Goal: Task Accomplishment & Management: Manage account settings

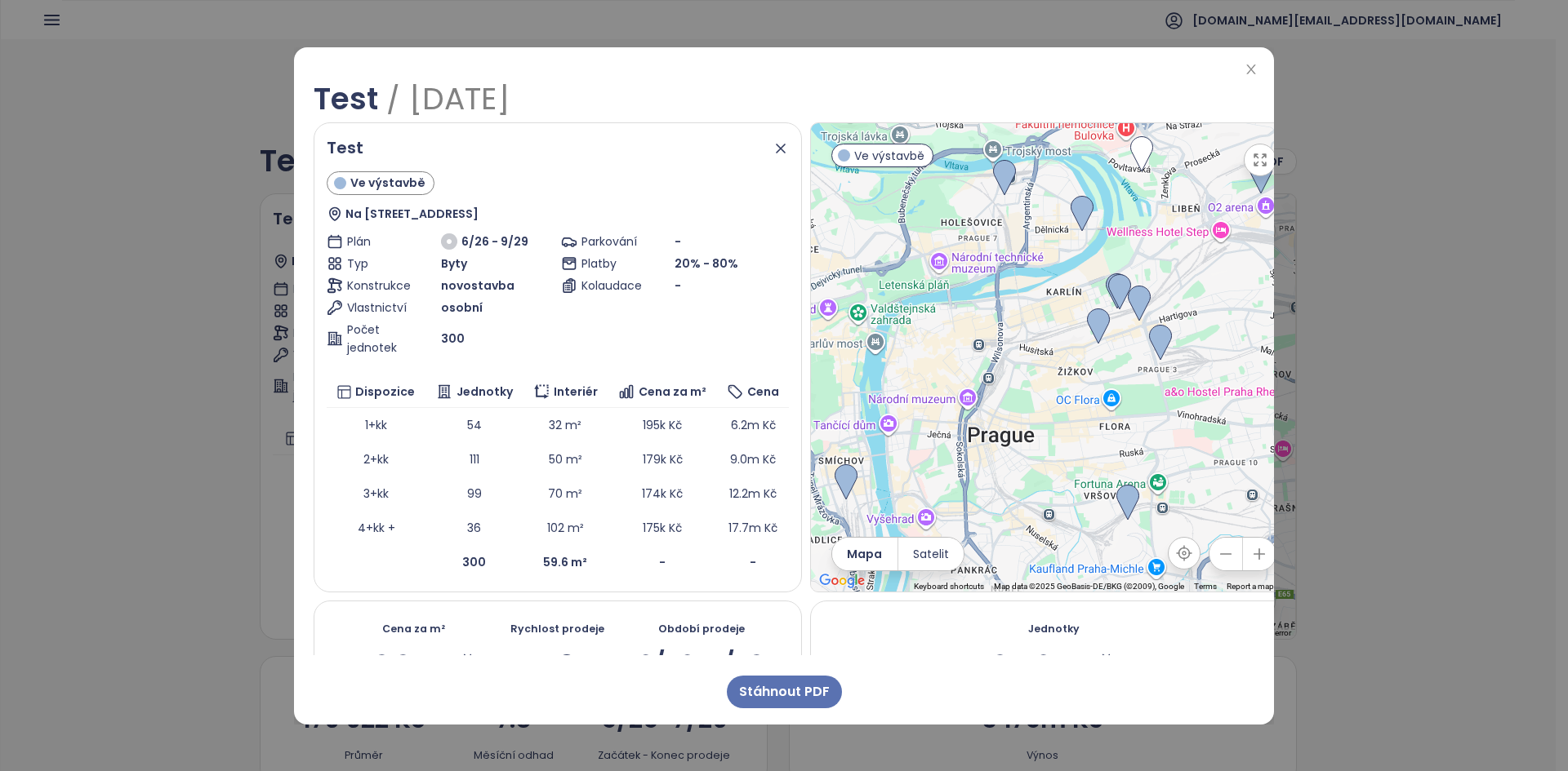
drag, startPoint x: 1244, startPoint y: 62, endPoint x: 1176, endPoint y: 12, distance: 84.4
click at [1244, 62] on span "Close" at bounding box center [1251, 70] width 18 height 18
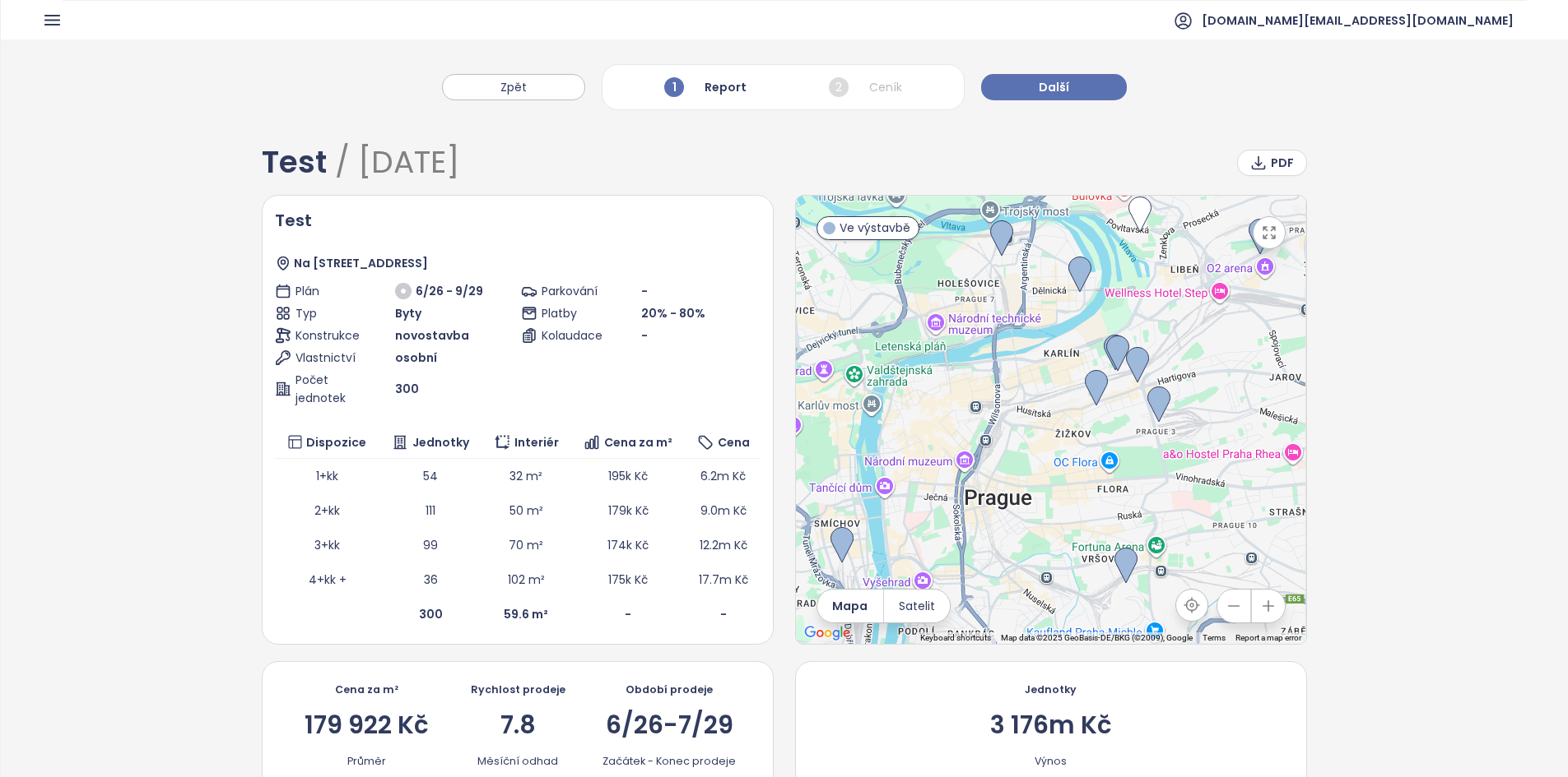
click at [1258, 72] on div "Zpět 1 Report 2 Ceník Další" at bounding box center [784, 79] width 1567 height 79
